Goal: Find specific page/section

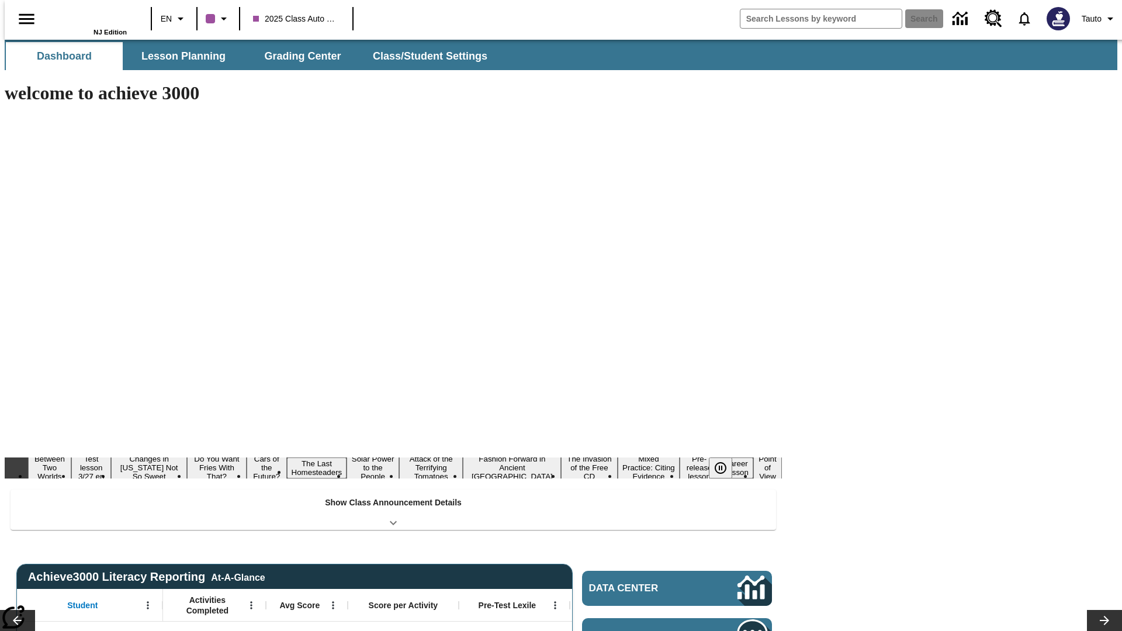
type input "-1"
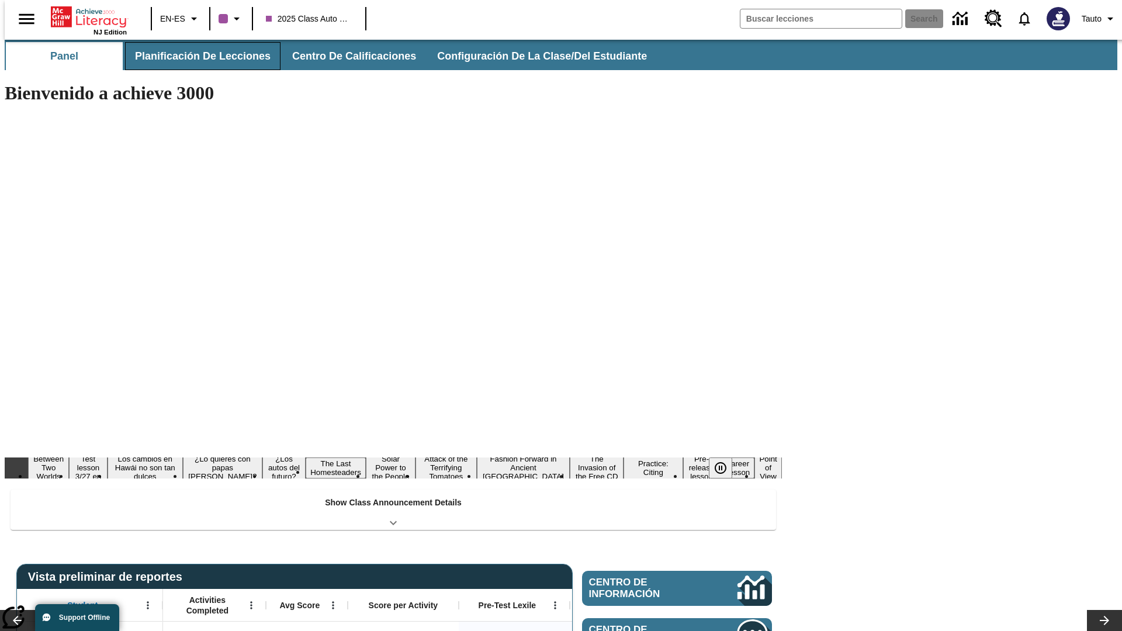
click at [196, 56] on span "Planificación de lecciones" at bounding box center [203, 56] width 136 height 13
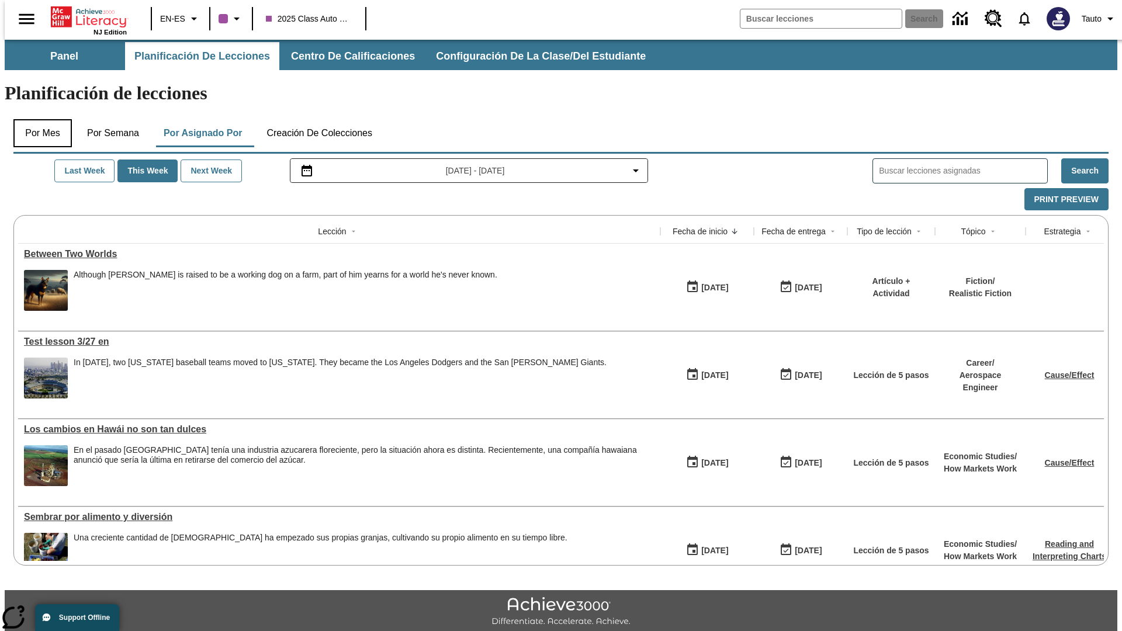
click at [38, 119] on button "Por mes" at bounding box center [42, 133] width 58 height 28
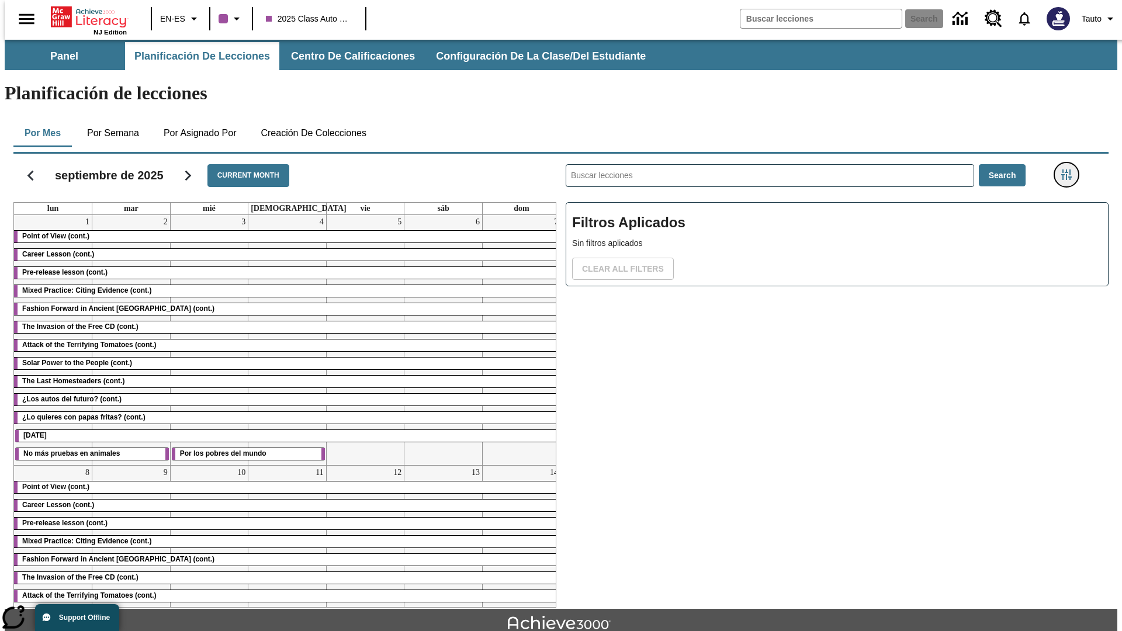
click at [1070, 170] on icon "Menú lateral de filtros" at bounding box center [1067, 175] width 11 height 11
